Goal: Transaction & Acquisition: Purchase product/service

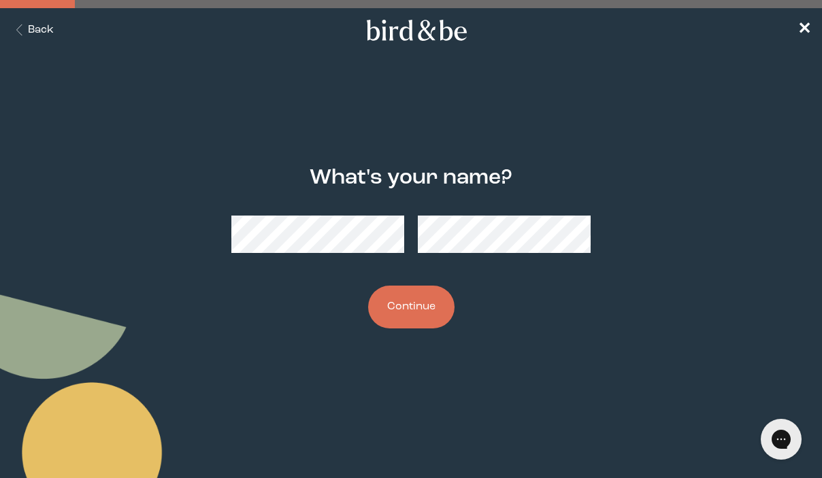
click at [410, 308] on button "Continue" at bounding box center [411, 307] width 86 height 43
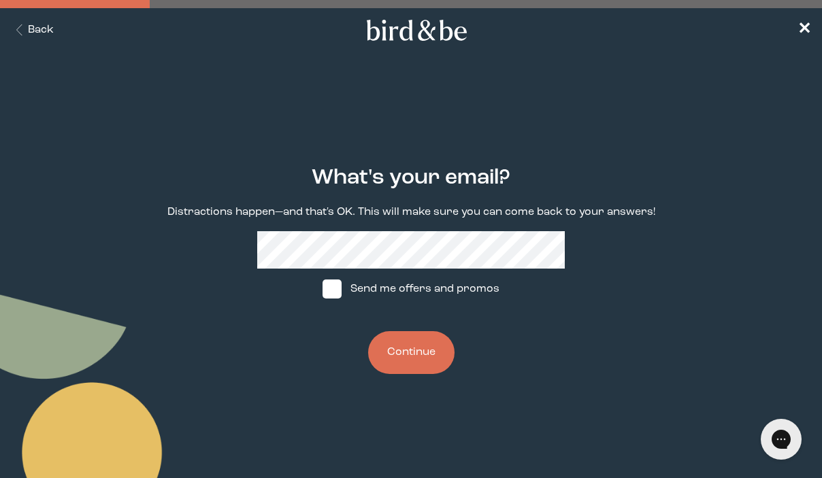
click at [415, 338] on button "Continue" at bounding box center [411, 352] width 86 height 43
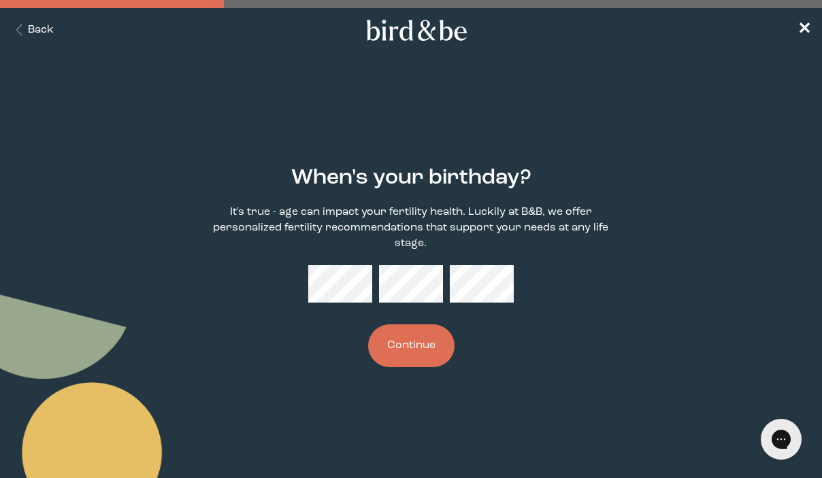
click at [408, 344] on button "Continue" at bounding box center [411, 345] width 86 height 43
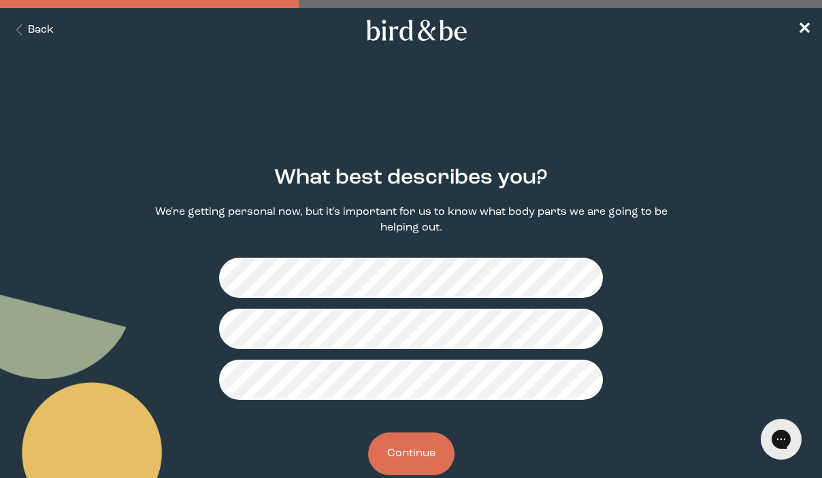
click at [407, 458] on button "Continue" at bounding box center [411, 454] width 86 height 43
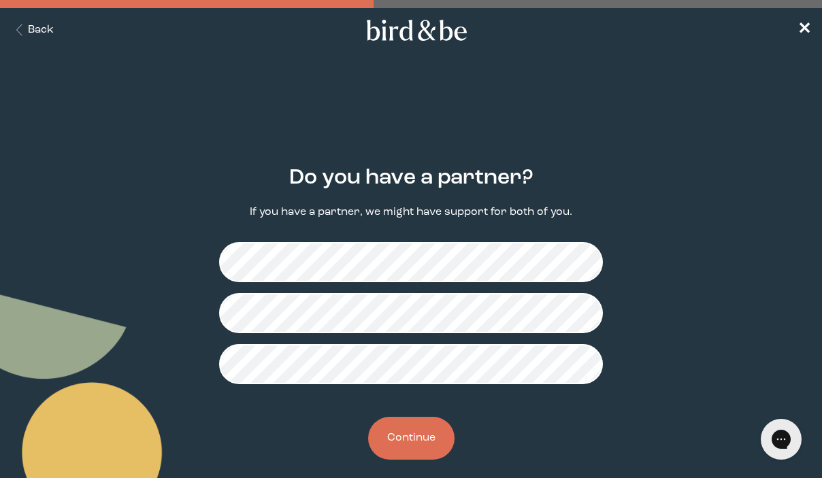
scroll to position [14, 0]
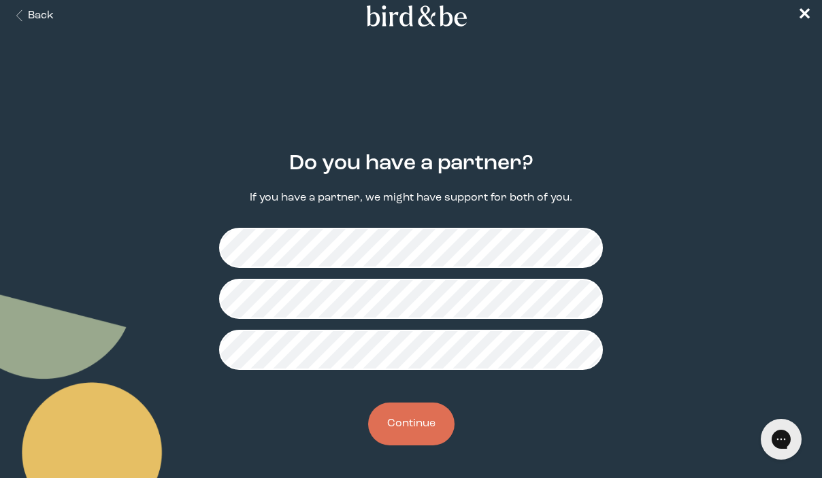
click at [417, 431] on button "Continue" at bounding box center [411, 424] width 86 height 43
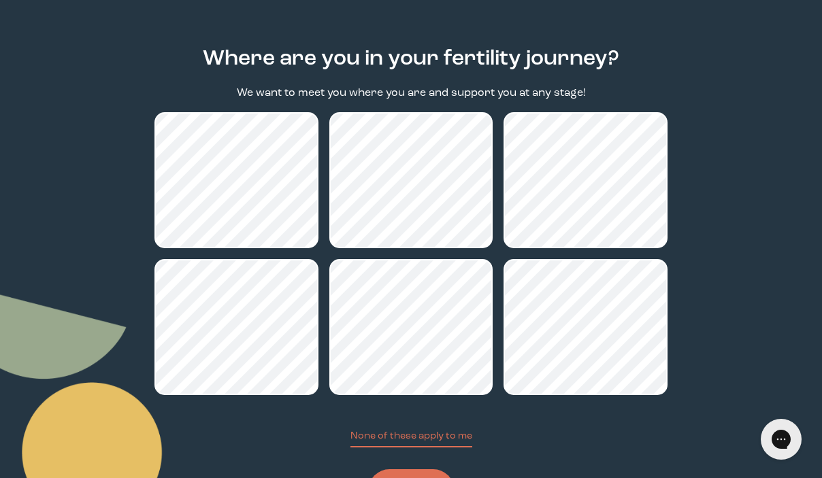
scroll to position [186, 0]
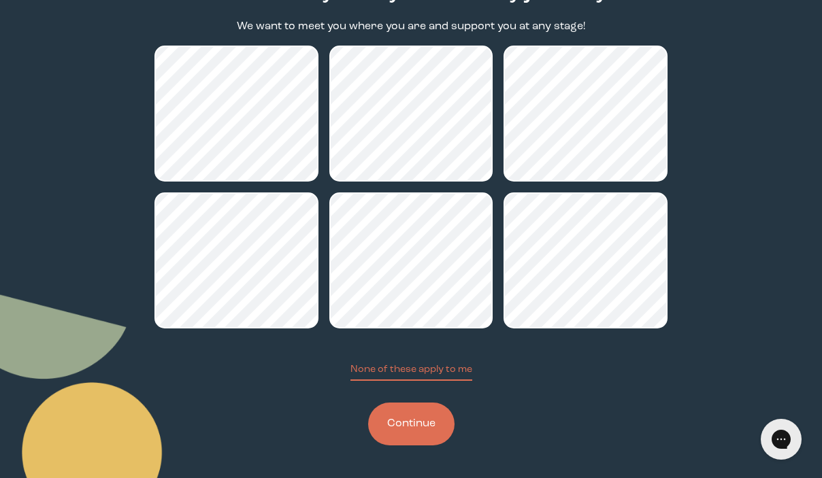
click at [424, 434] on button "Continue" at bounding box center [411, 424] width 86 height 43
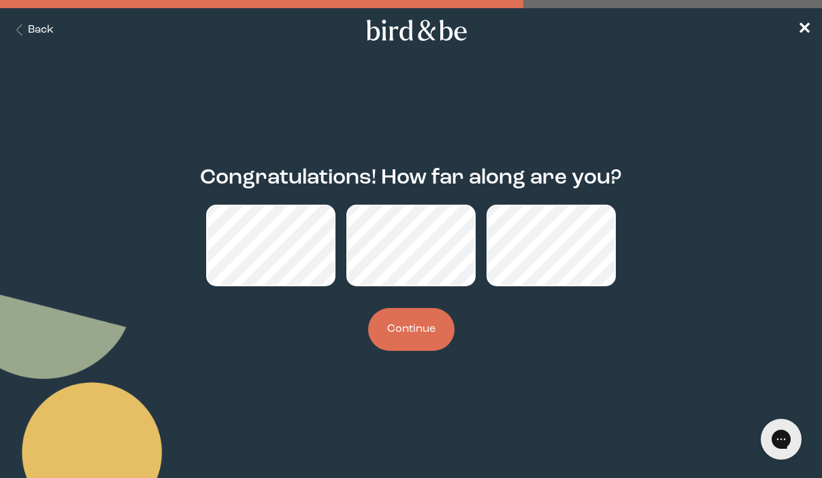
click at [407, 330] on button "Continue" at bounding box center [411, 329] width 86 height 43
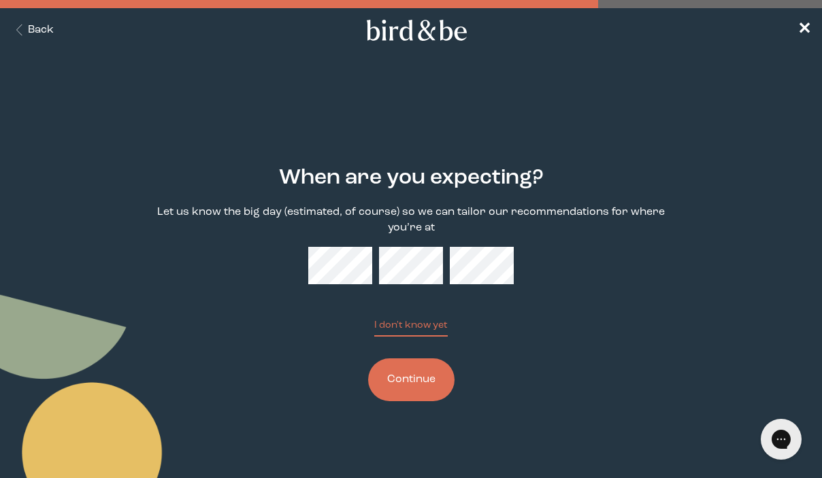
click at [418, 383] on button "Continue" at bounding box center [411, 379] width 86 height 43
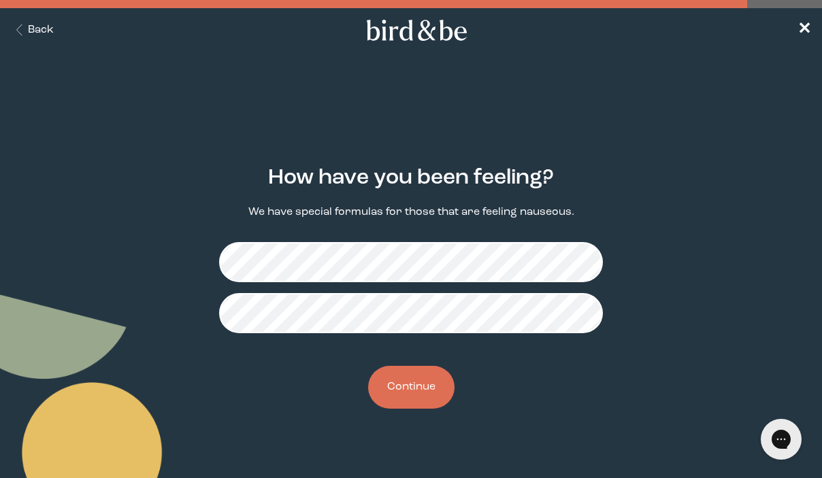
click at [422, 395] on button "Continue" at bounding box center [411, 387] width 86 height 43
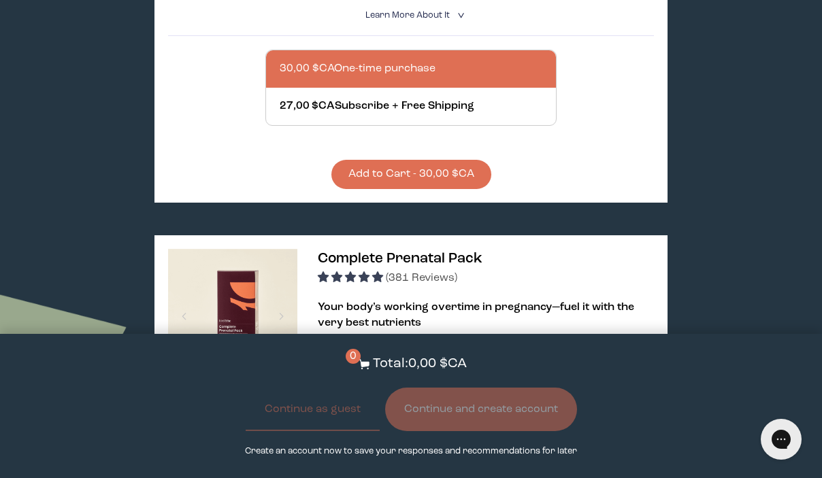
scroll to position [610, 0]
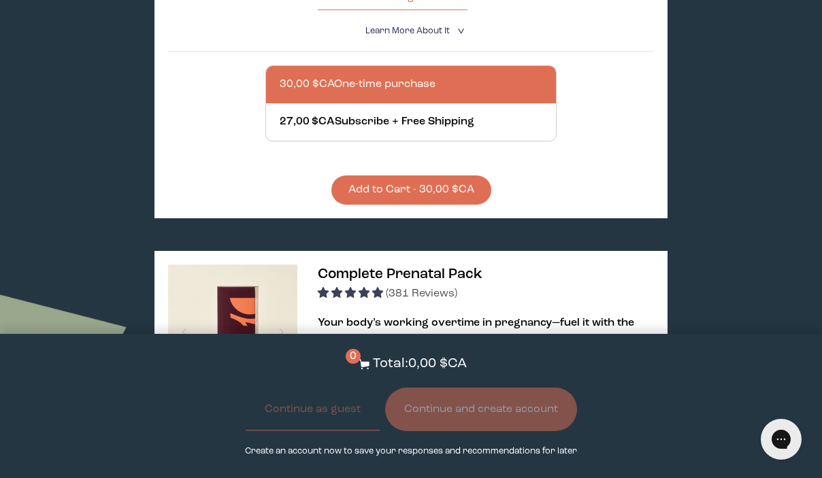
click at [450, 194] on button "Add to Cart - 30,00 $CA" at bounding box center [411, 189] width 160 height 29
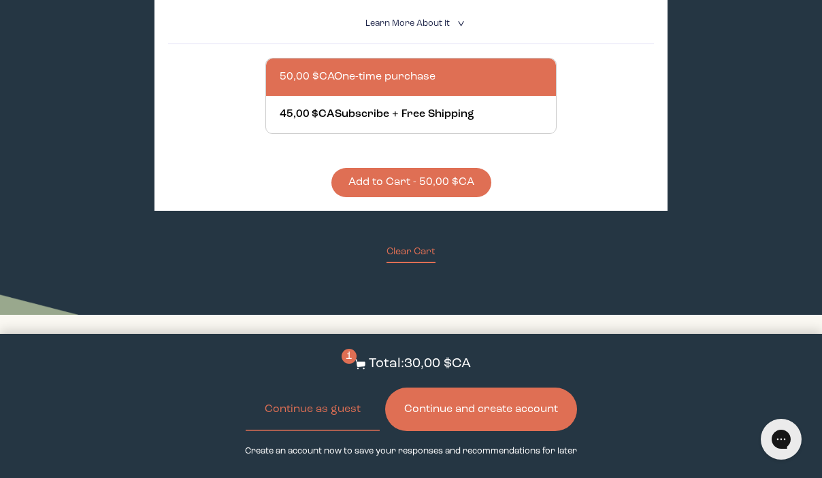
scroll to position [1233, 0]
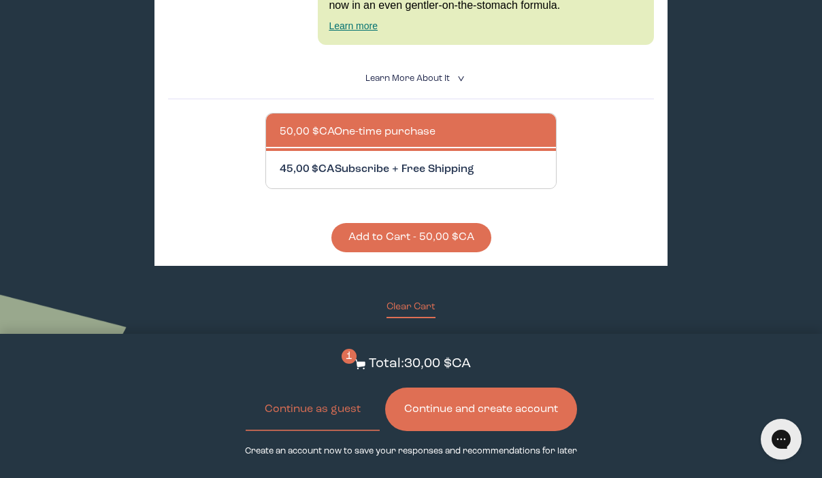
click at [432, 169] on div at bounding box center [425, 169] width 290 height 37
click at [280, 162] on input "45,00 $CA Subscribe + Free Shipping" at bounding box center [279, 161] width 1 height 1
radio input "true"
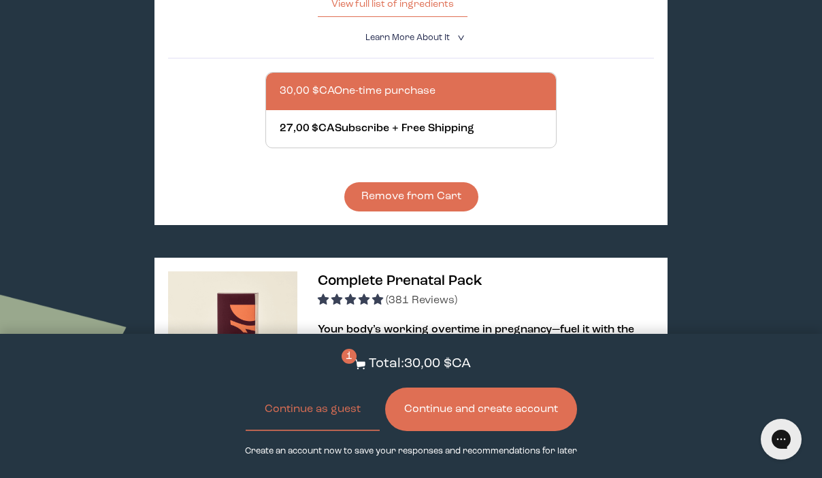
scroll to position [591, 0]
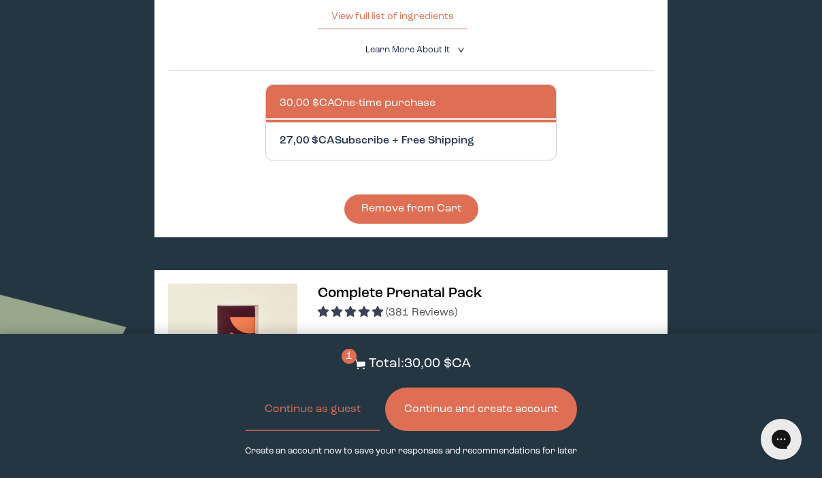
click at [421, 134] on div at bounding box center [425, 140] width 290 height 37
click at [280, 133] on input "27,00 $CA Subscribe + Free Shipping" at bounding box center [279, 133] width 1 height 1
radio input "true"
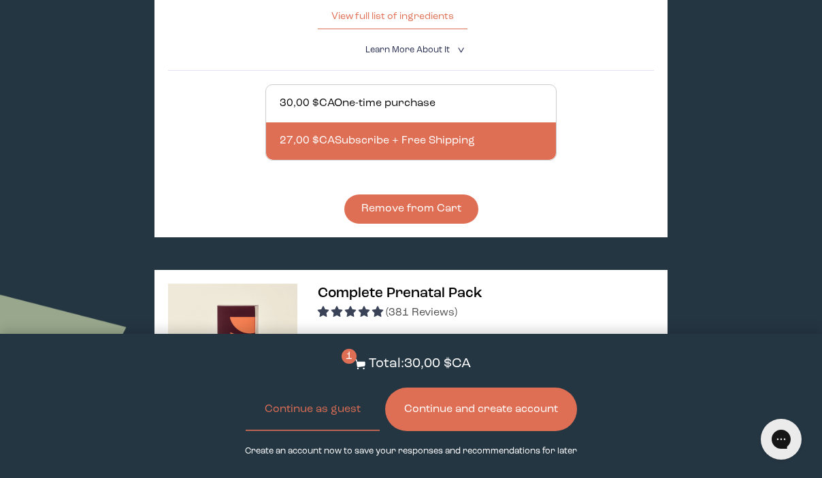
click at [455, 414] on button "Continue and create account" at bounding box center [481, 410] width 192 height 44
